Goal: Task Accomplishment & Management: Manage account settings

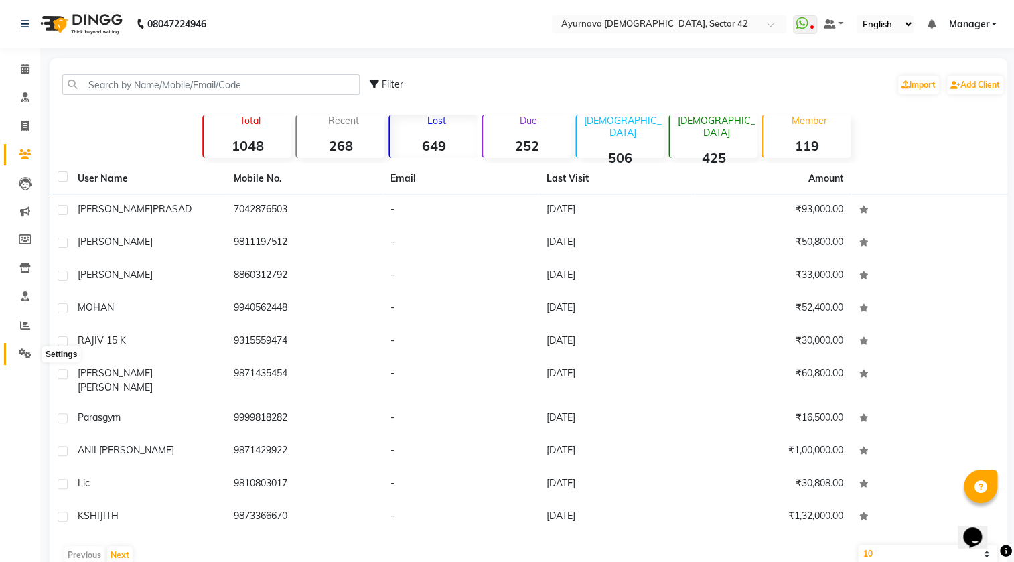
click at [27, 356] on icon at bounding box center [25, 353] width 13 height 10
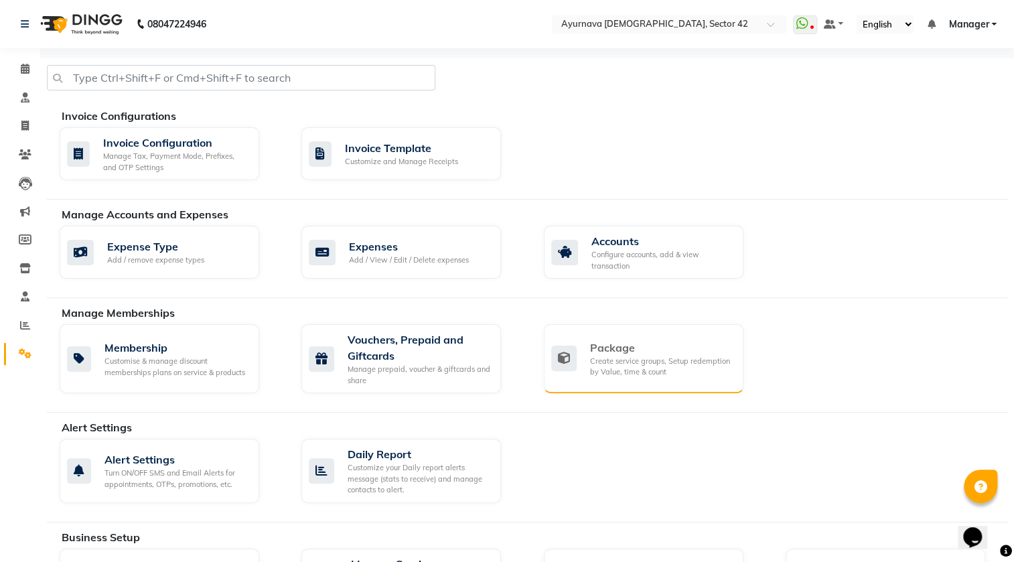
click at [624, 366] on div "Create service groups, Setup redemption by Value, time & count" at bounding box center [661, 367] width 143 height 22
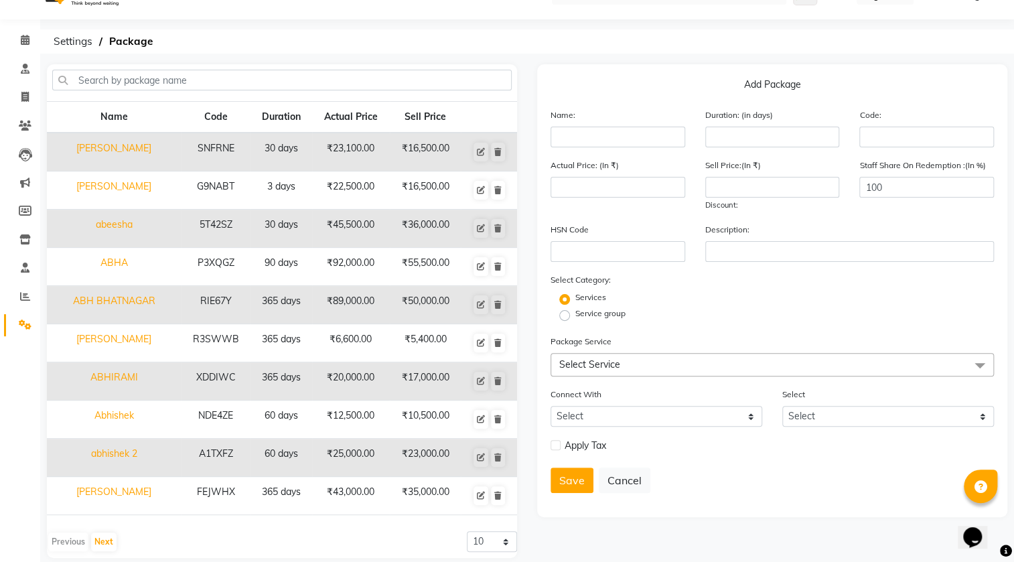
scroll to position [44, 0]
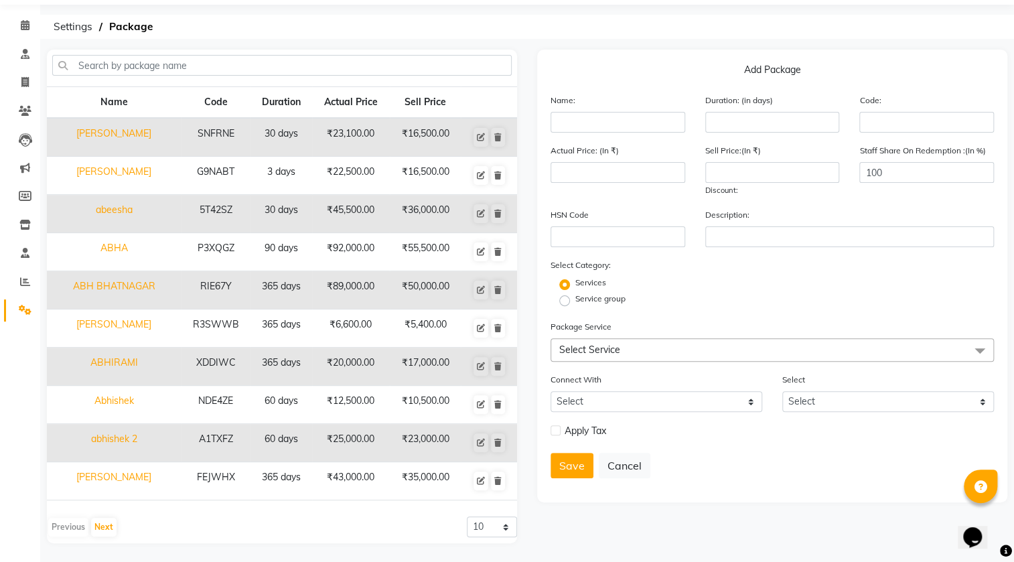
click at [631, 348] on span "Select Service" at bounding box center [771, 349] width 443 height 23
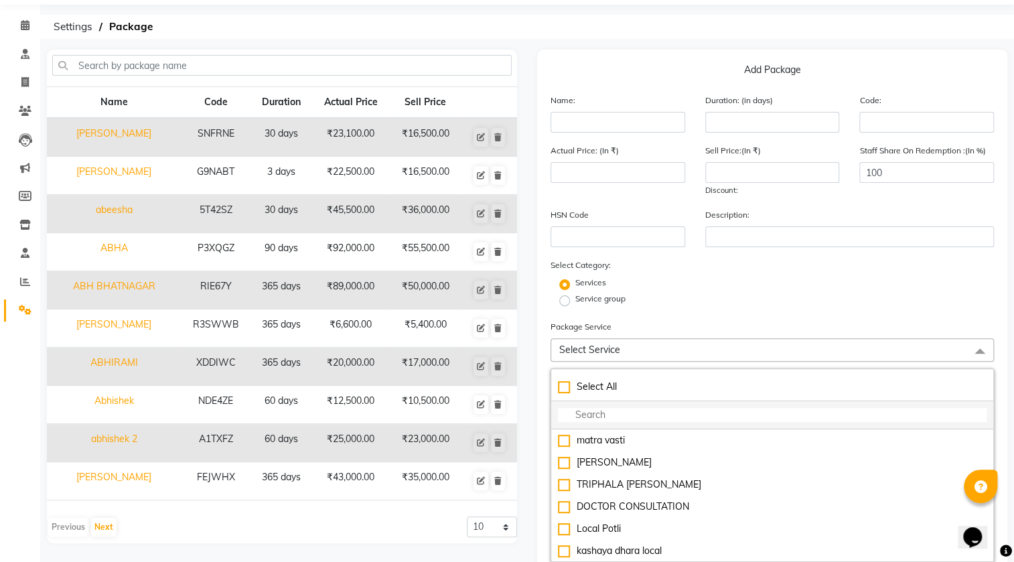
click at [628, 413] on input "multiselect-search" at bounding box center [772, 415] width 429 height 14
type input "C"
checkbox input "true"
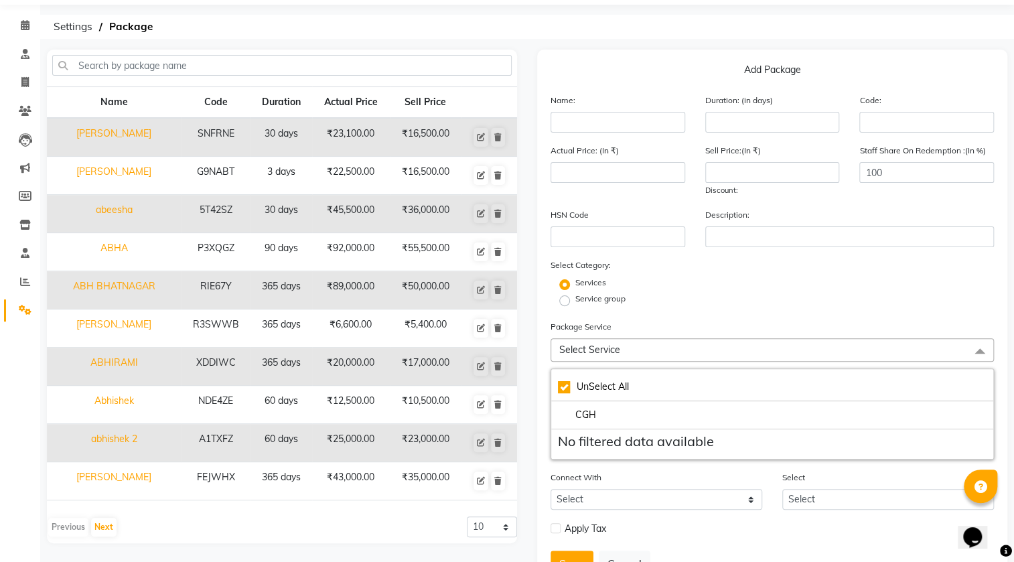
type input "CGH"
drag, startPoint x: 20, startPoint y: 23, endPoint x: 464, endPoint y: 0, distance: 444.5
click at [21, 22] on icon at bounding box center [25, 25] width 9 height 10
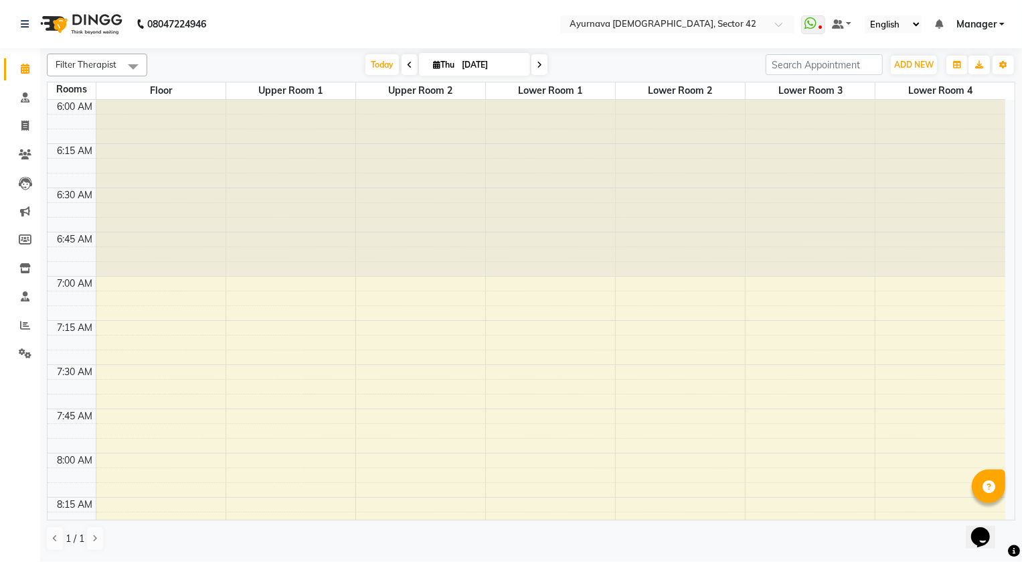
click at [978, 23] on span "Manager" at bounding box center [977, 24] width 40 height 14
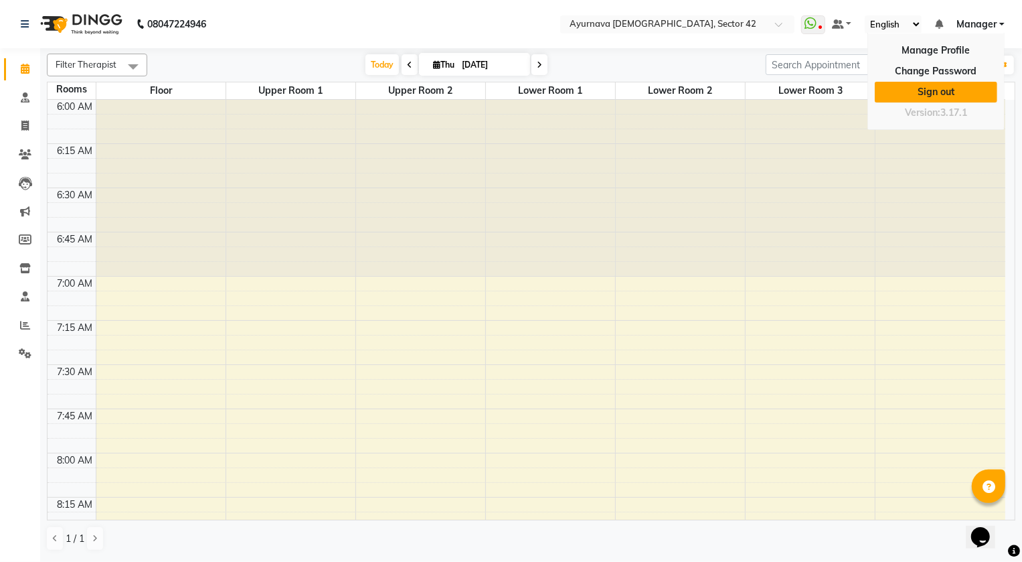
click at [937, 90] on link "Sign out" at bounding box center [936, 92] width 123 height 21
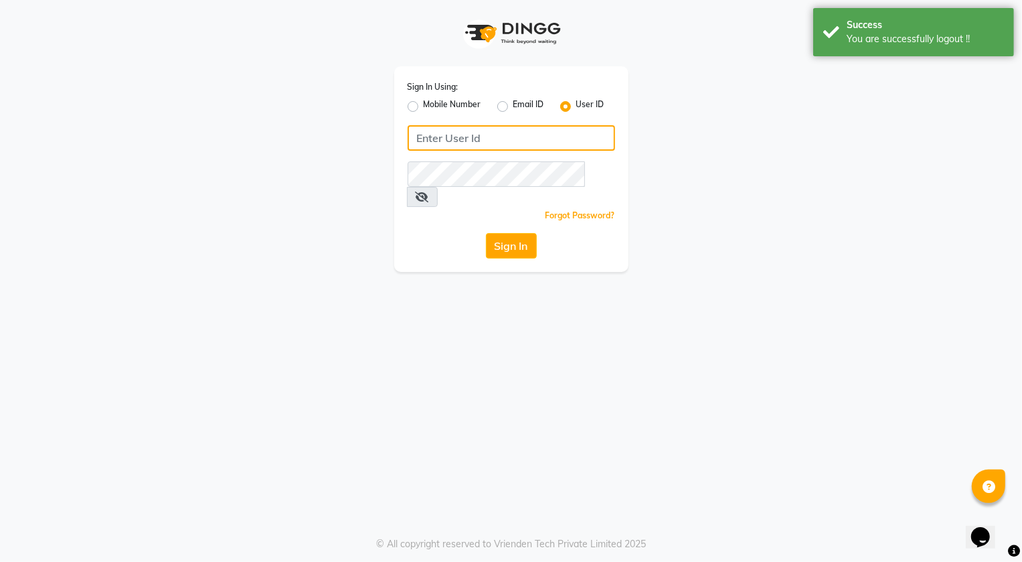
click at [554, 132] on input "Username" at bounding box center [512, 137] width 208 height 25
type input "A"
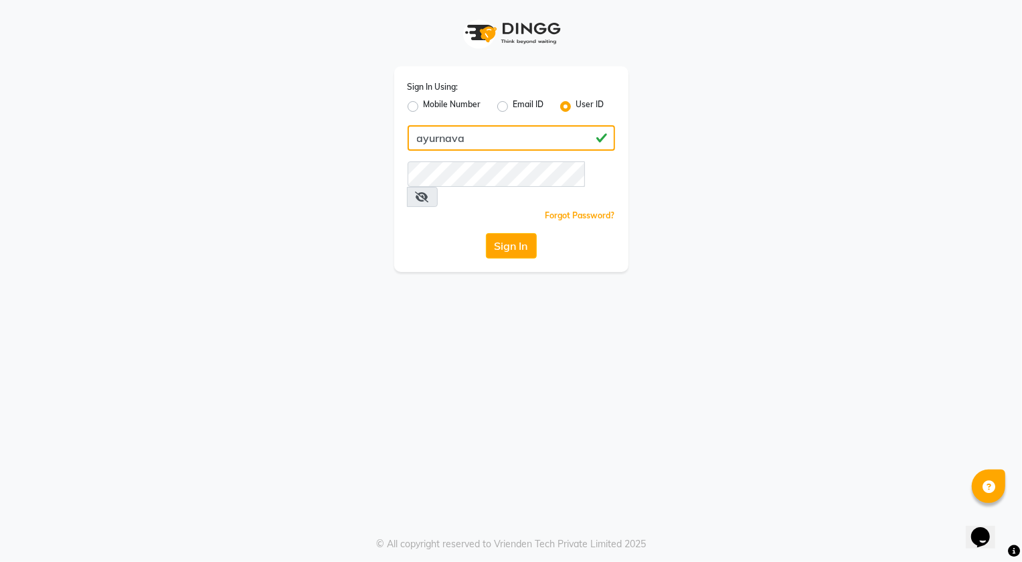
type input "ayurnava"
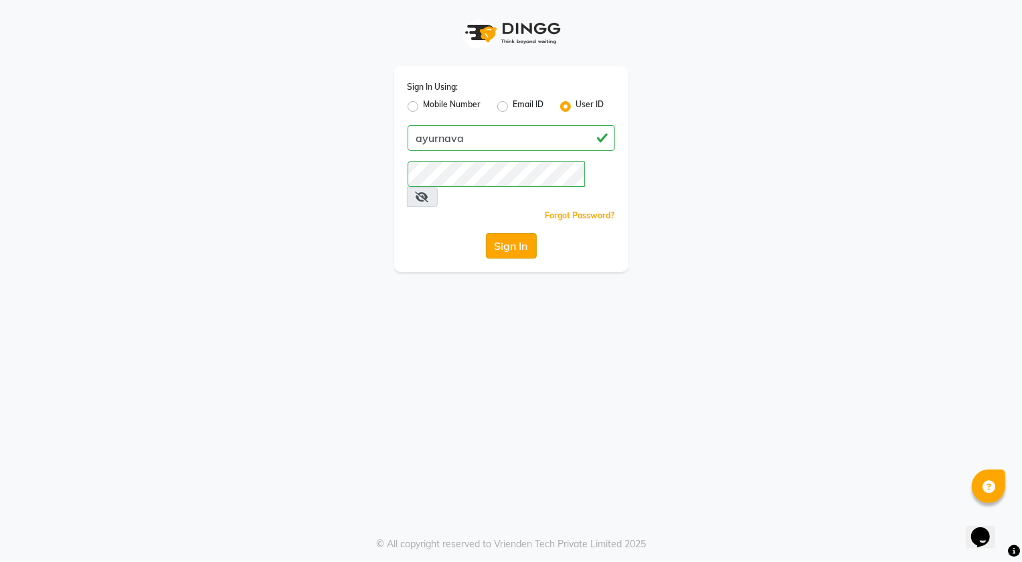
click at [517, 234] on button "Sign In" at bounding box center [511, 245] width 51 height 25
